Goal: Task Accomplishment & Management: Manage account settings

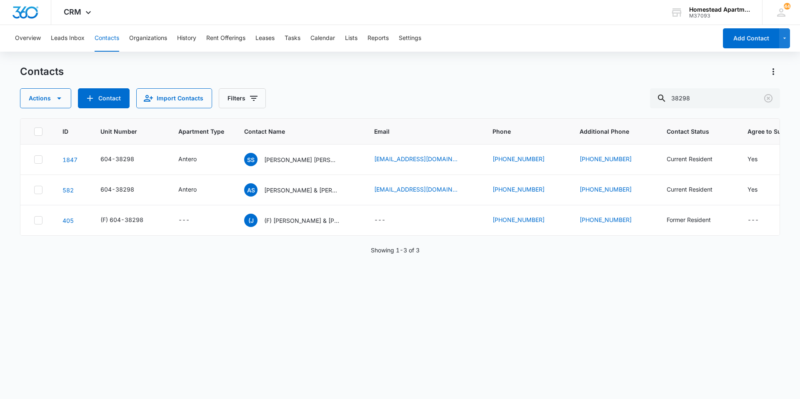
drag, startPoint x: 704, startPoint y: 90, endPoint x: 561, endPoint y: 89, distance: 142.8
click at [561, 89] on div "Actions Contact Import Contacts Filters 38298" at bounding box center [400, 98] width 760 height 20
type input "35551"
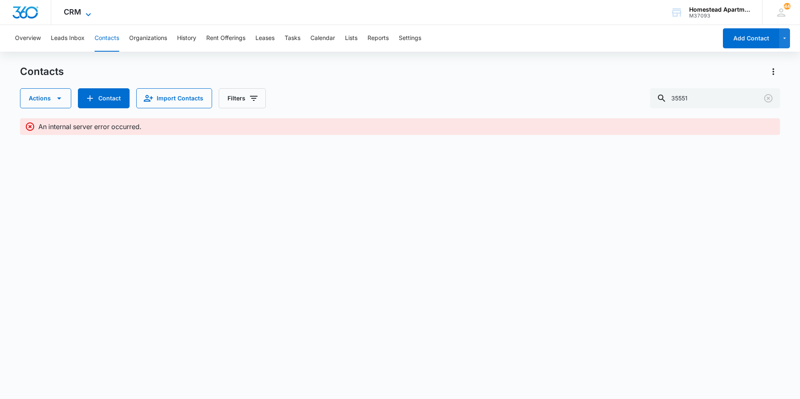
click at [73, 9] on span "CRM" at bounding box center [72, 11] width 17 height 9
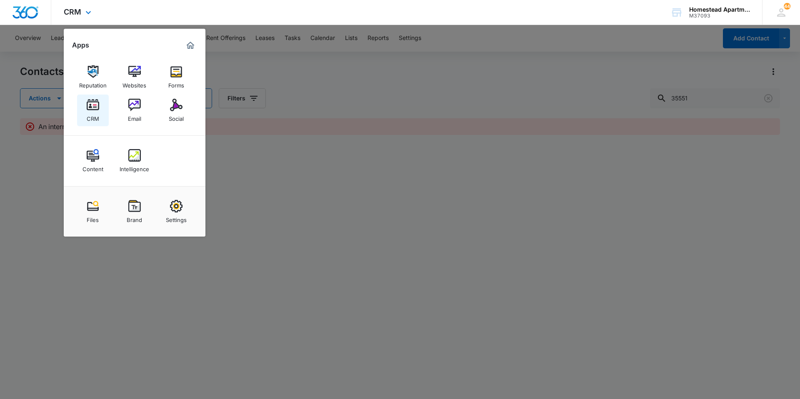
click at [95, 110] on img at bounding box center [93, 105] width 12 height 12
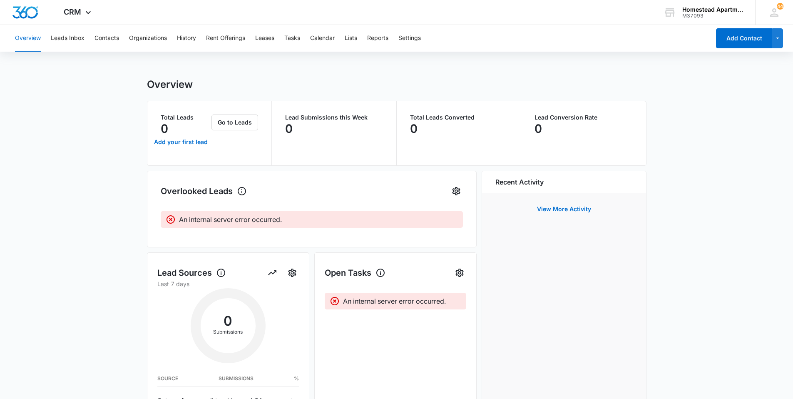
click at [121, 35] on div "Overview Leads Inbox Contacts Organizations History Rent Offerings Leases Tasks…" at bounding box center [360, 38] width 700 height 27
click at [112, 39] on button "Contacts" at bounding box center [107, 38] width 25 height 27
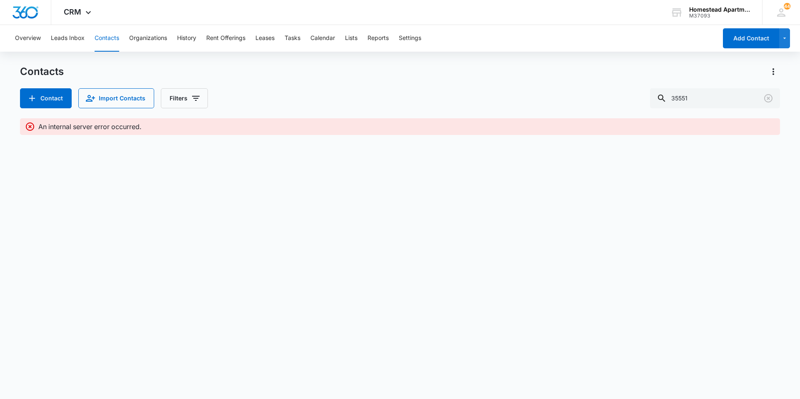
click at [505, 322] on body "CRM Apps Reputation Websites Forms CRM Email Social Content Intelligence Files …" at bounding box center [400, 199] width 800 height 399
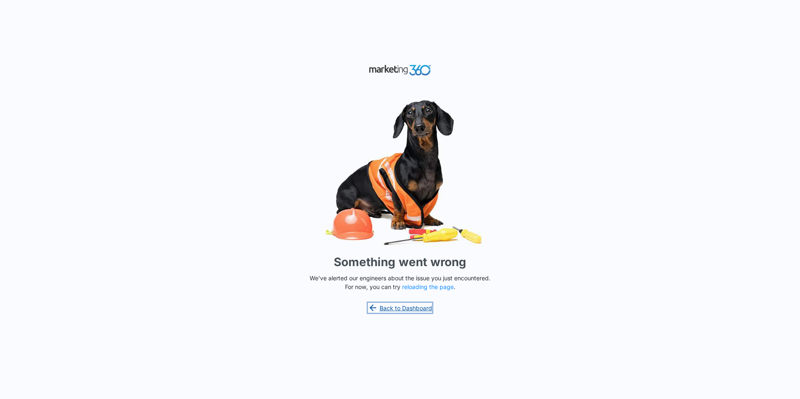
click at [407, 310] on link "Back to Dashboard" at bounding box center [400, 308] width 64 height 10
